Goal: Task Accomplishment & Management: Manage account settings

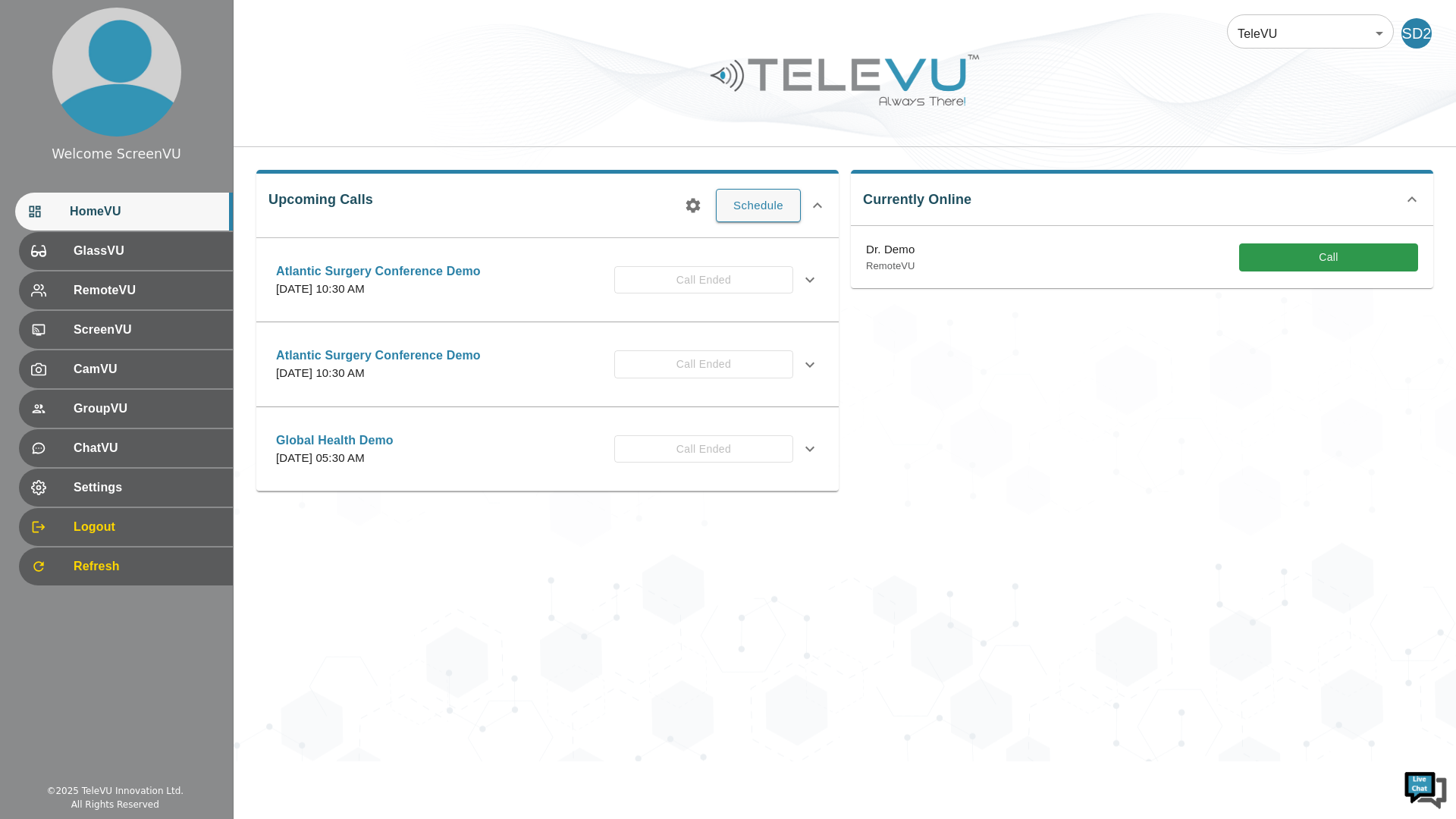
click at [1417, 36] on div "SD2" at bounding box center [1416, 33] width 31 height 31
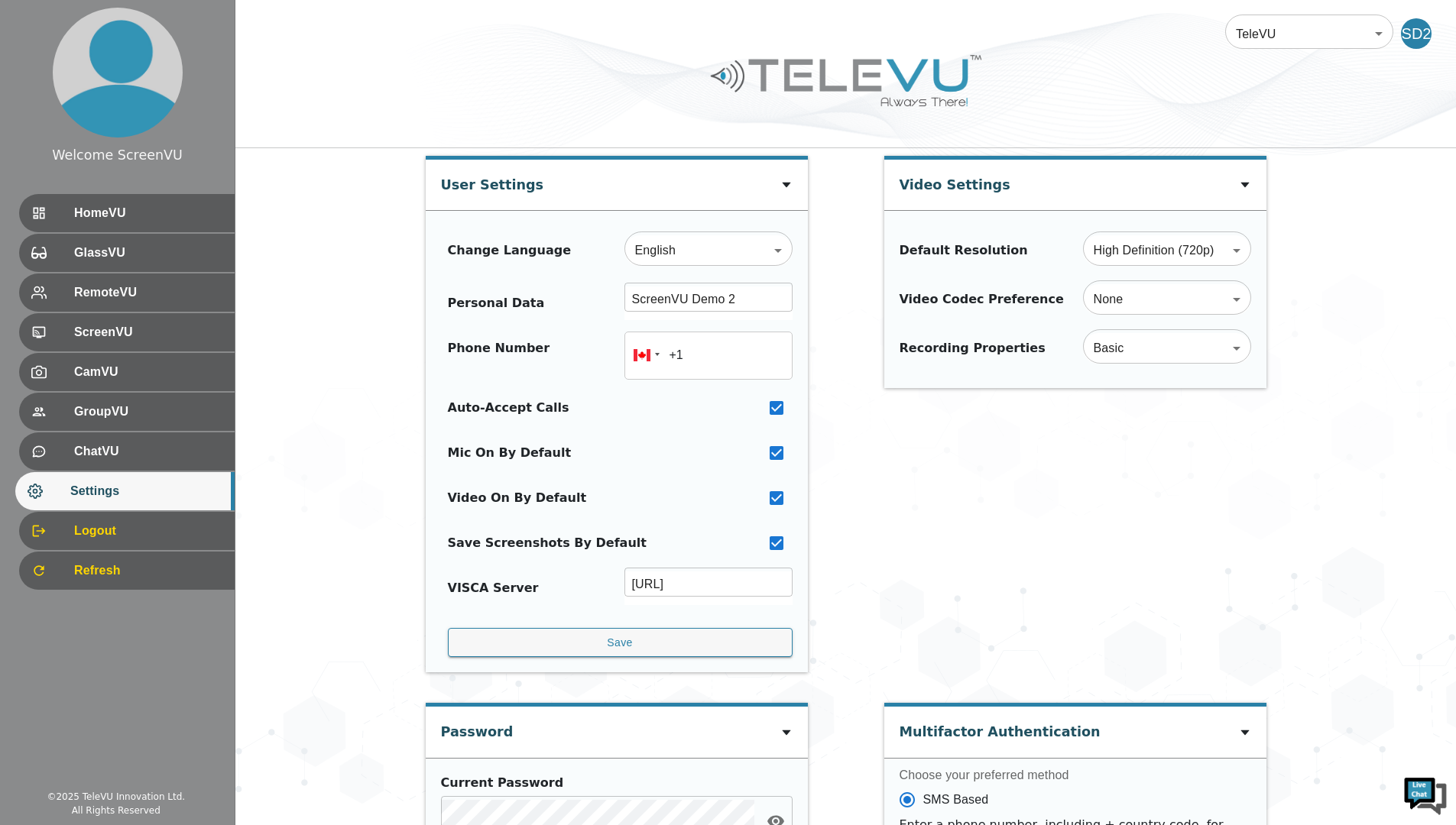
click at [1433, 32] on div "SD2" at bounding box center [1418, 33] width 37 height 31
click at [1340, 35] on body "Welcome ScreenVU HomeVU GlassVU RemoteVU ScreenVU CamVU GroupVU ChatVU Settings…" at bounding box center [728, 677] width 1456 height 1355
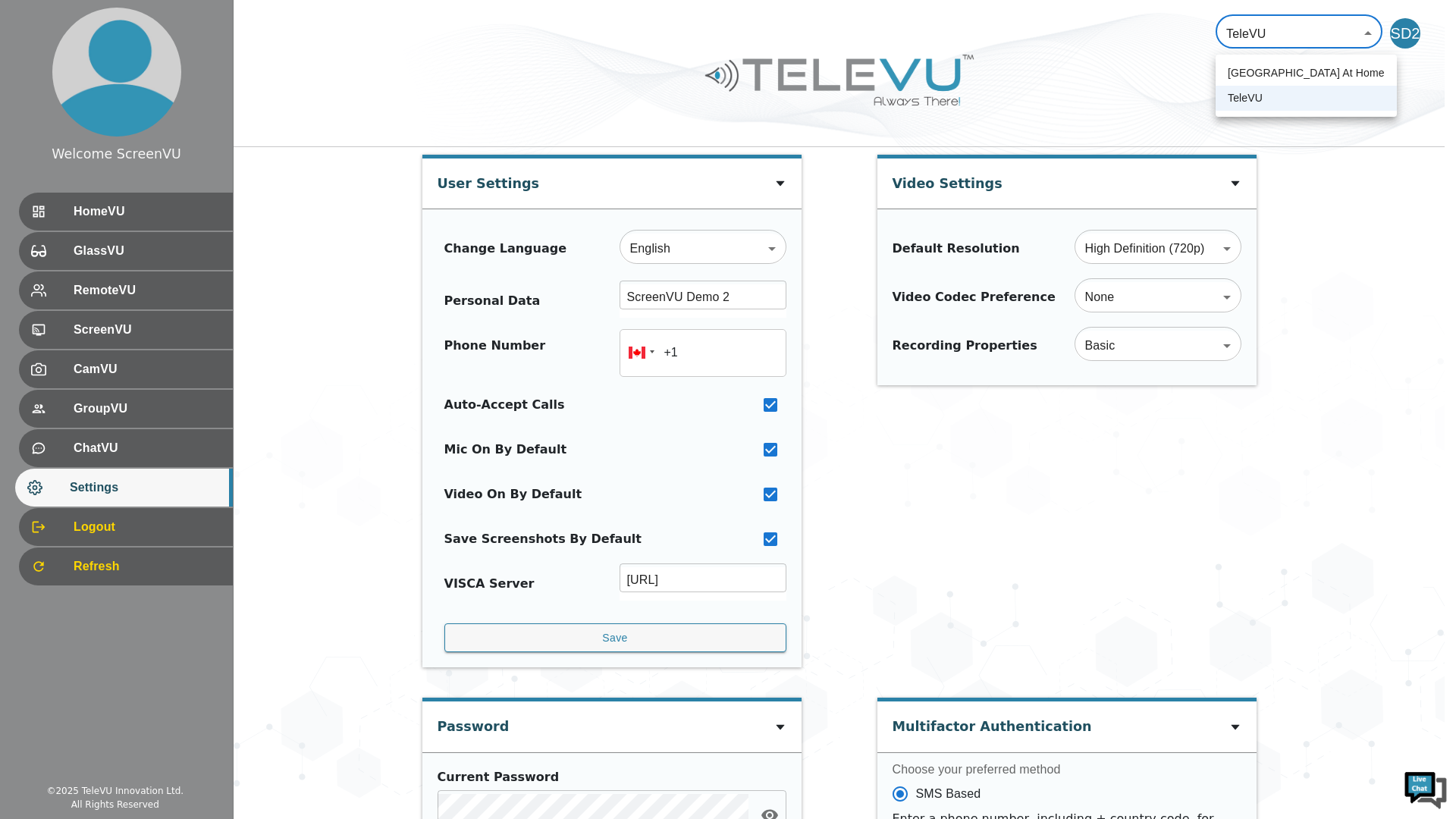
click at [1374, 34] on div at bounding box center [728, 409] width 1456 height 819
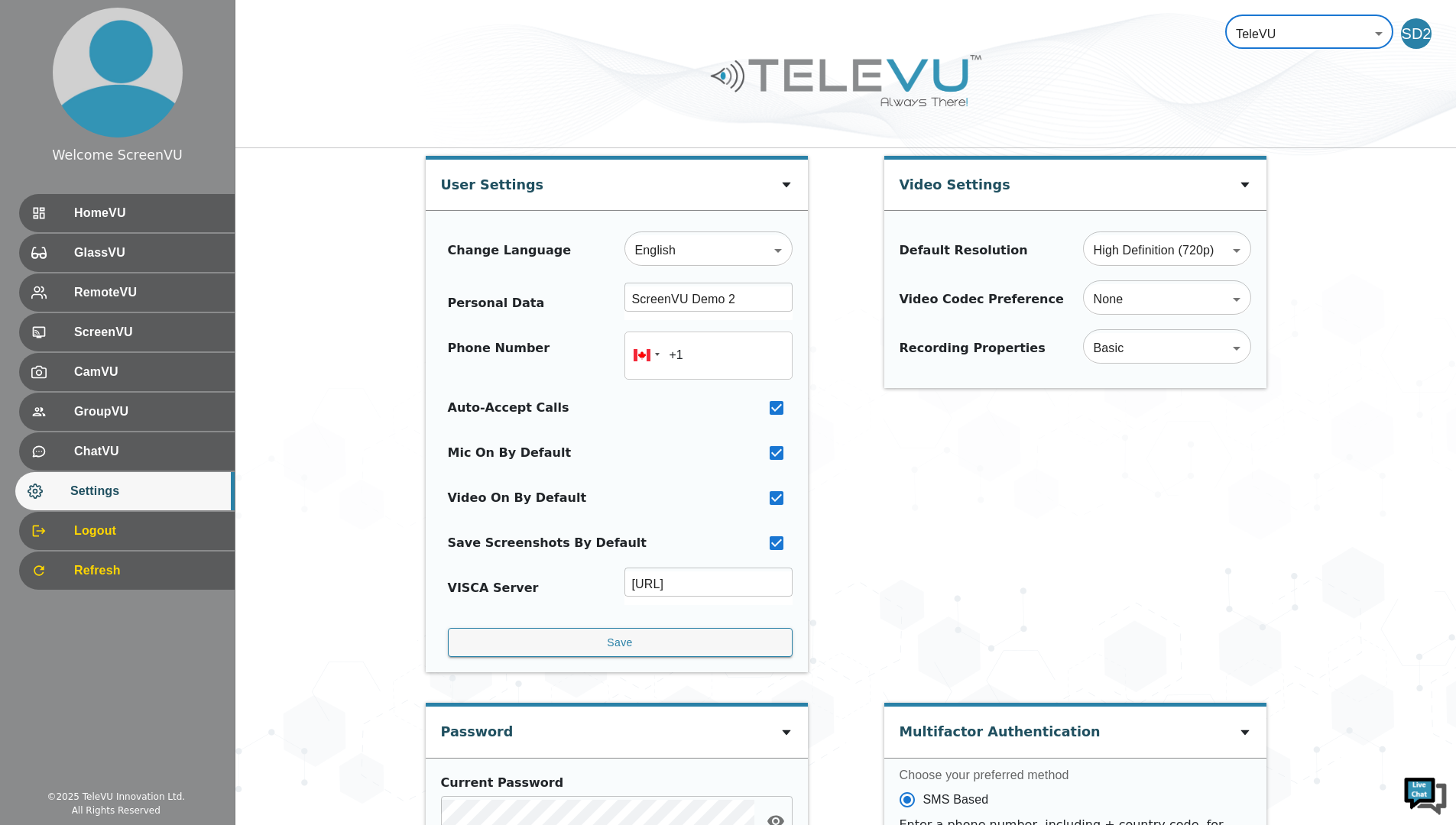
click at [1412, 31] on div "SD2" at bounding box center [1415, 33] width 31 height 31
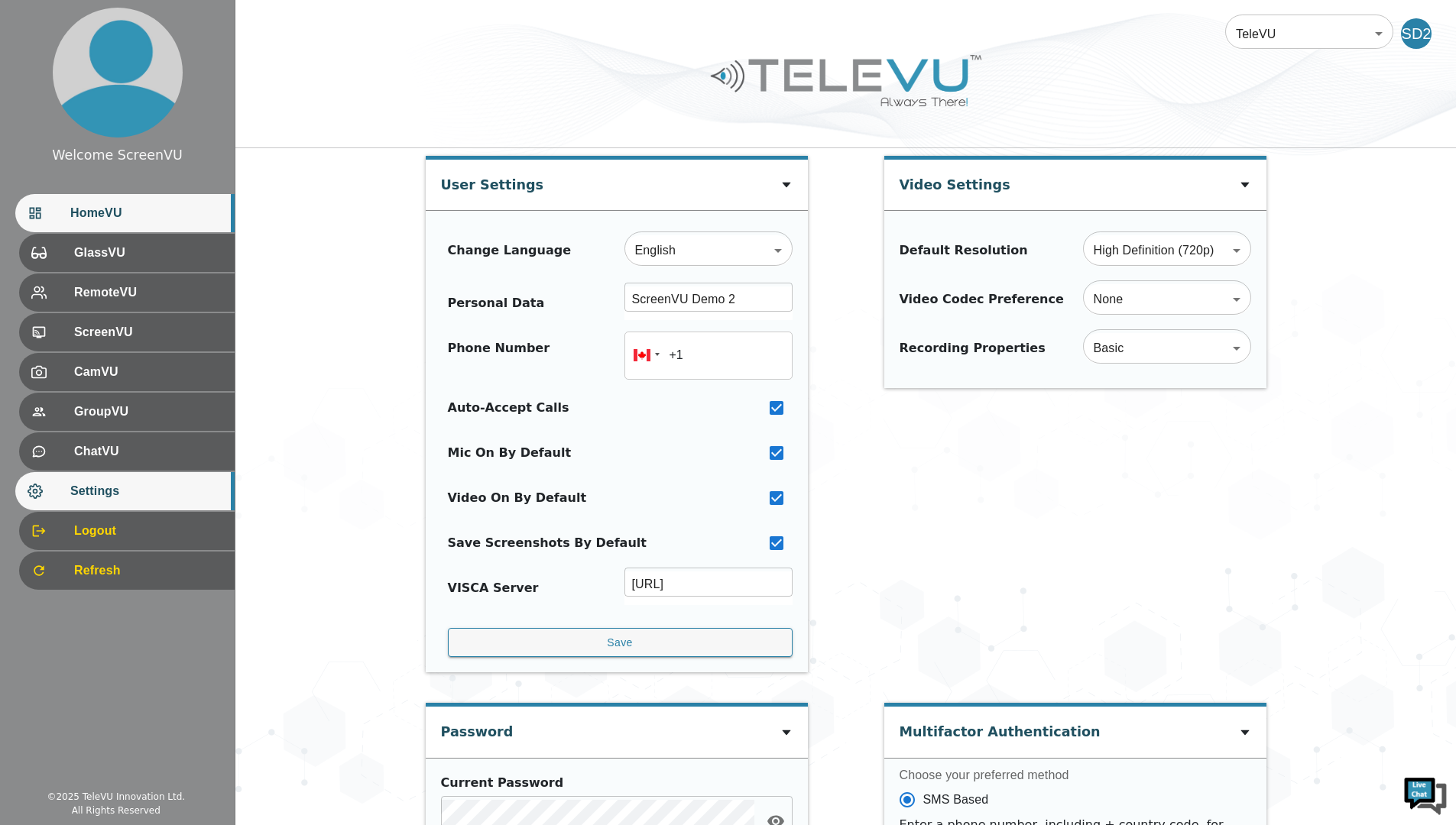
click at [165, 219] on span "HomeVU" at bounding box center [146, 212] width 152 height 18
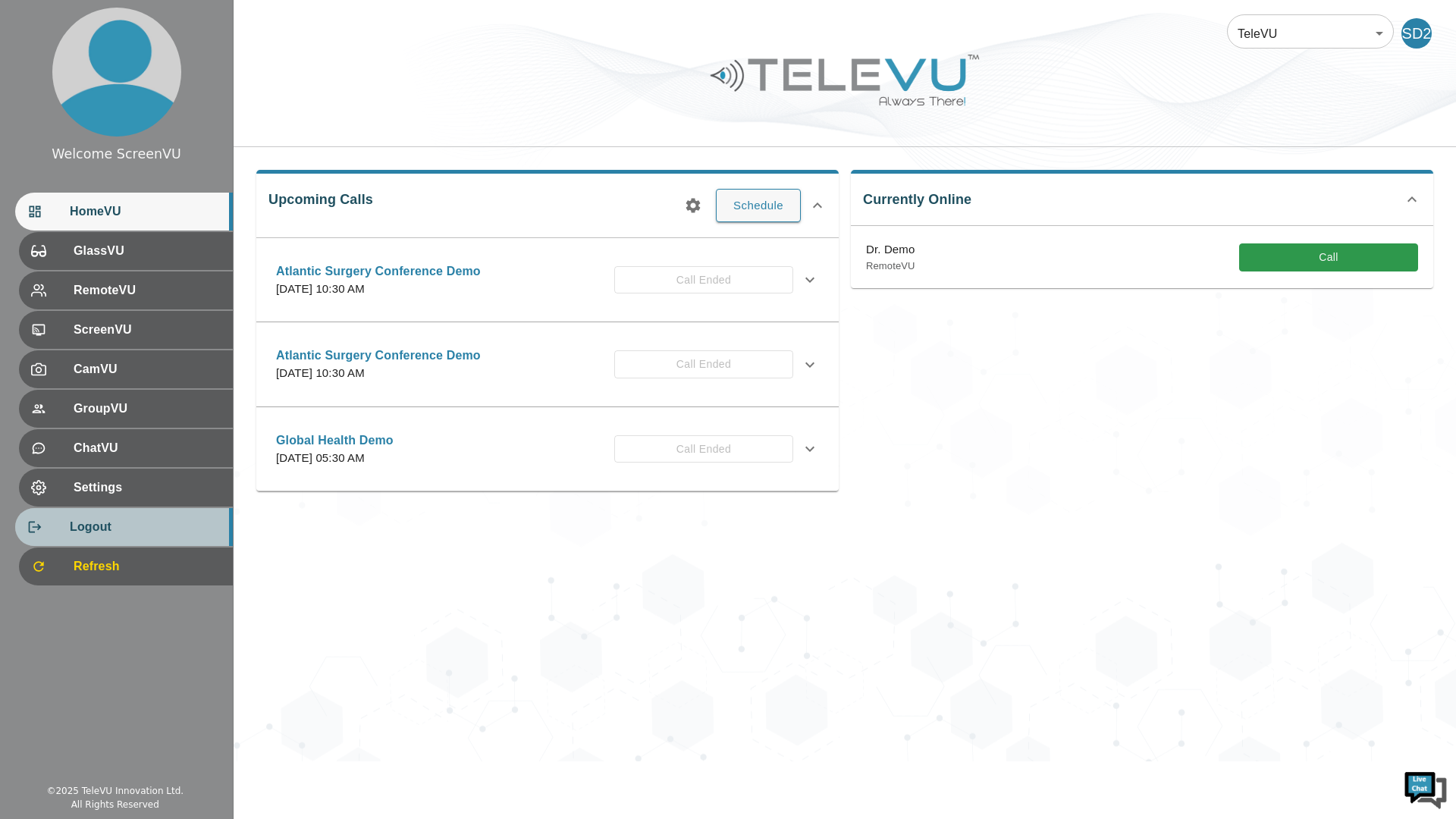
click at [104, 530] on span "Logout" at bounding box center [145, 527] width 151 height 18
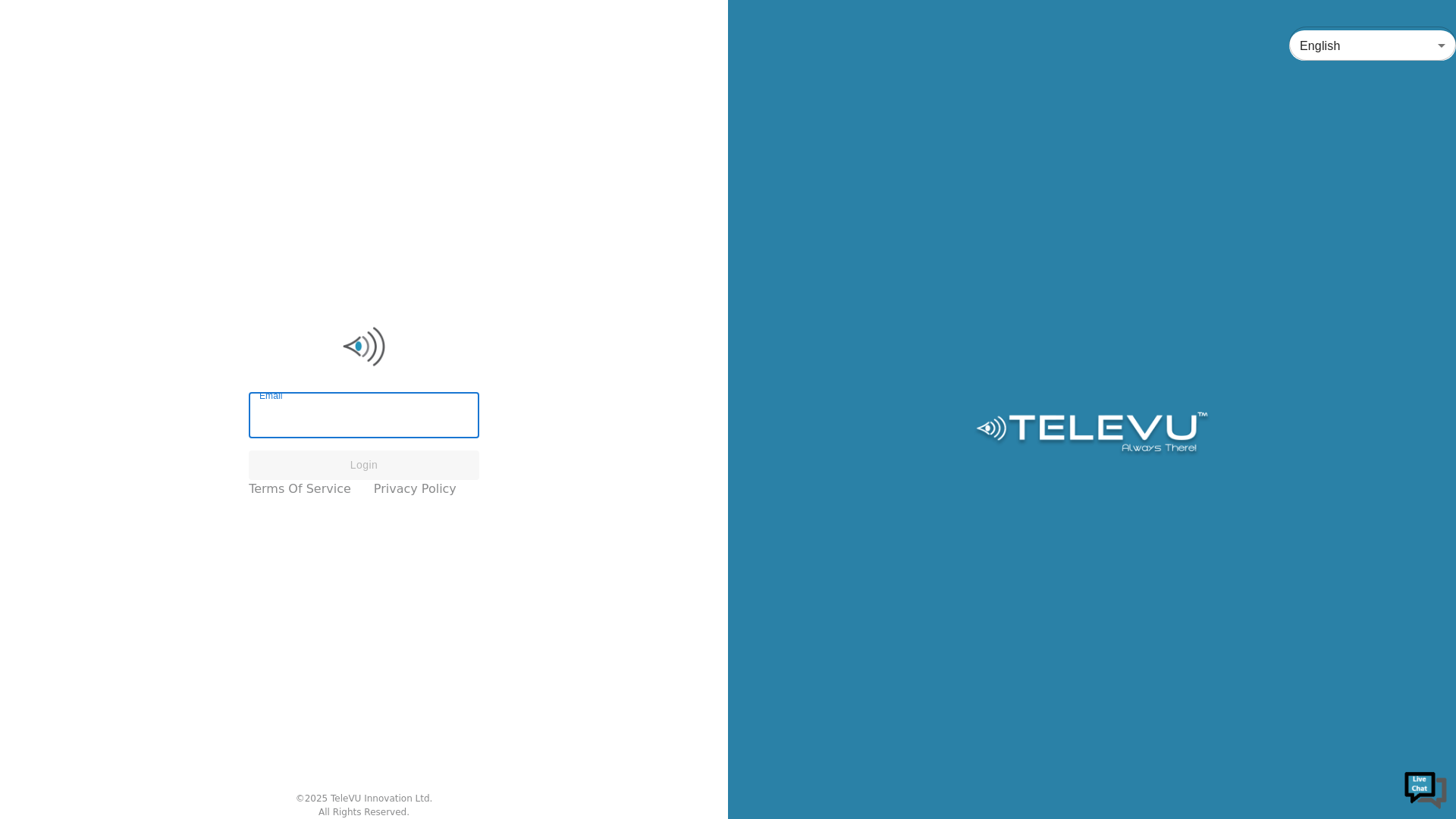
click at [284, 424] on input "Email" at bounding box center [364, 417] width 231 height 43
type input "[EMAIL_ADDRESS][DOMAIN_NAME]"
click at [376, 467] on button "Login" at bounding box center [364, 465] width 231 height 30
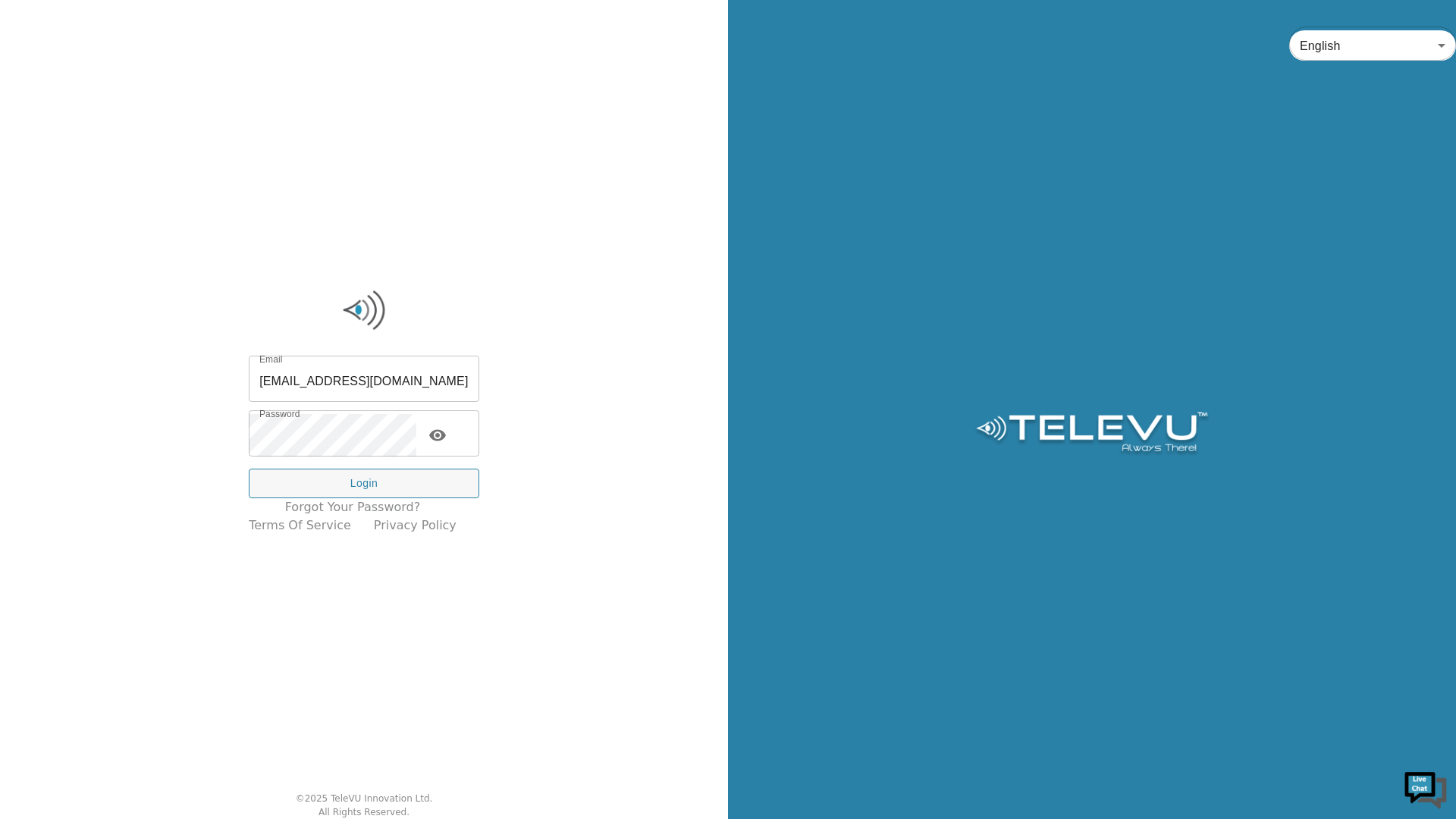
click at [446, 439] on icon "toggle password visibility" at bounding box center [437, 435] width 17 height 11
click at [394, 481] on button "Login" at bounding box center [364, 483] width 231 height 30
